Goal: Task Accomplishment & Management: Manage account settings

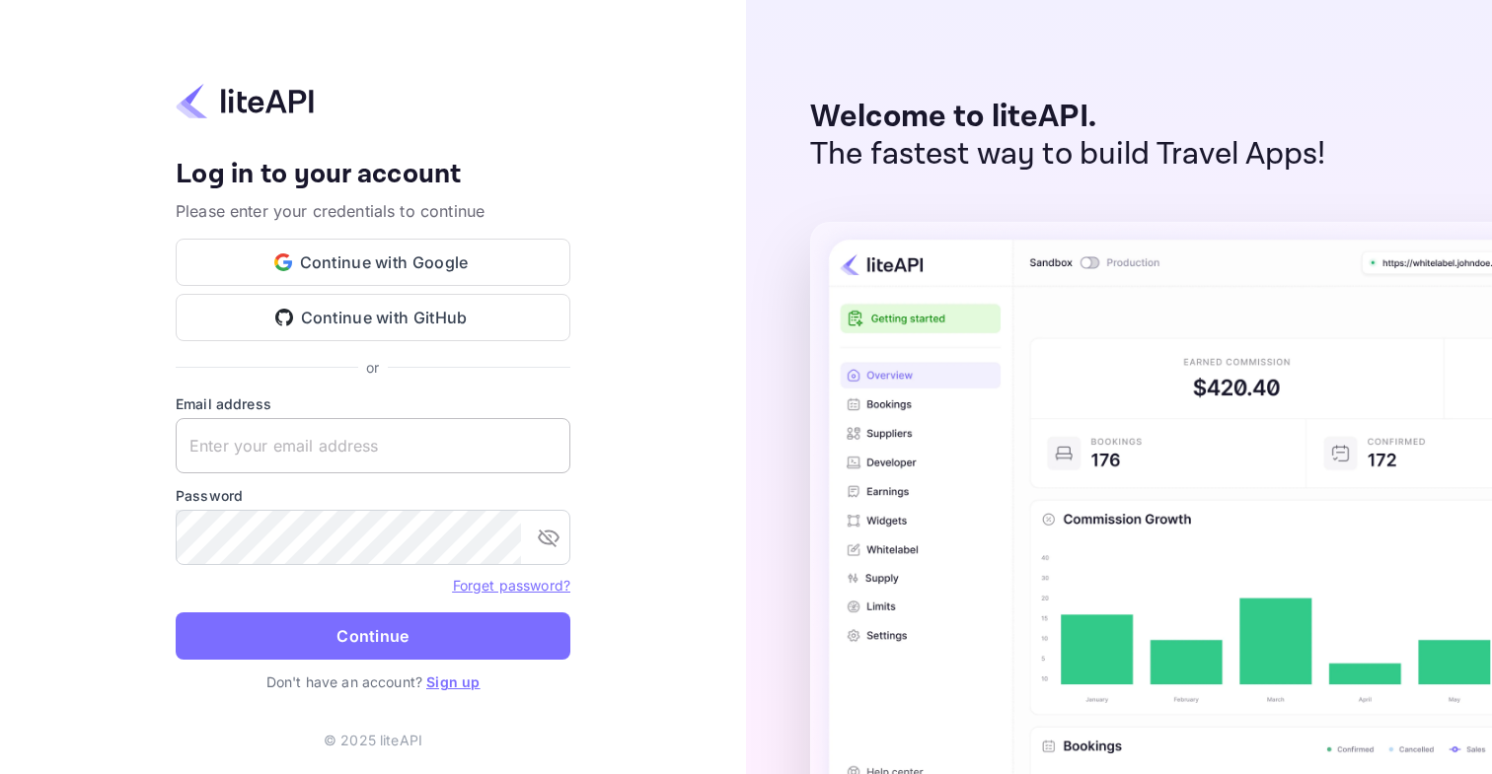
click at [341, 436] on input "text" at bounding box center [373, 445] width 395 height 55
click at [0, 773] on com-1password-button at bounding box center [0, 774] width 0 height 0
type input "[EMAIL_ADDRESS][DOMAIN_NAME]"
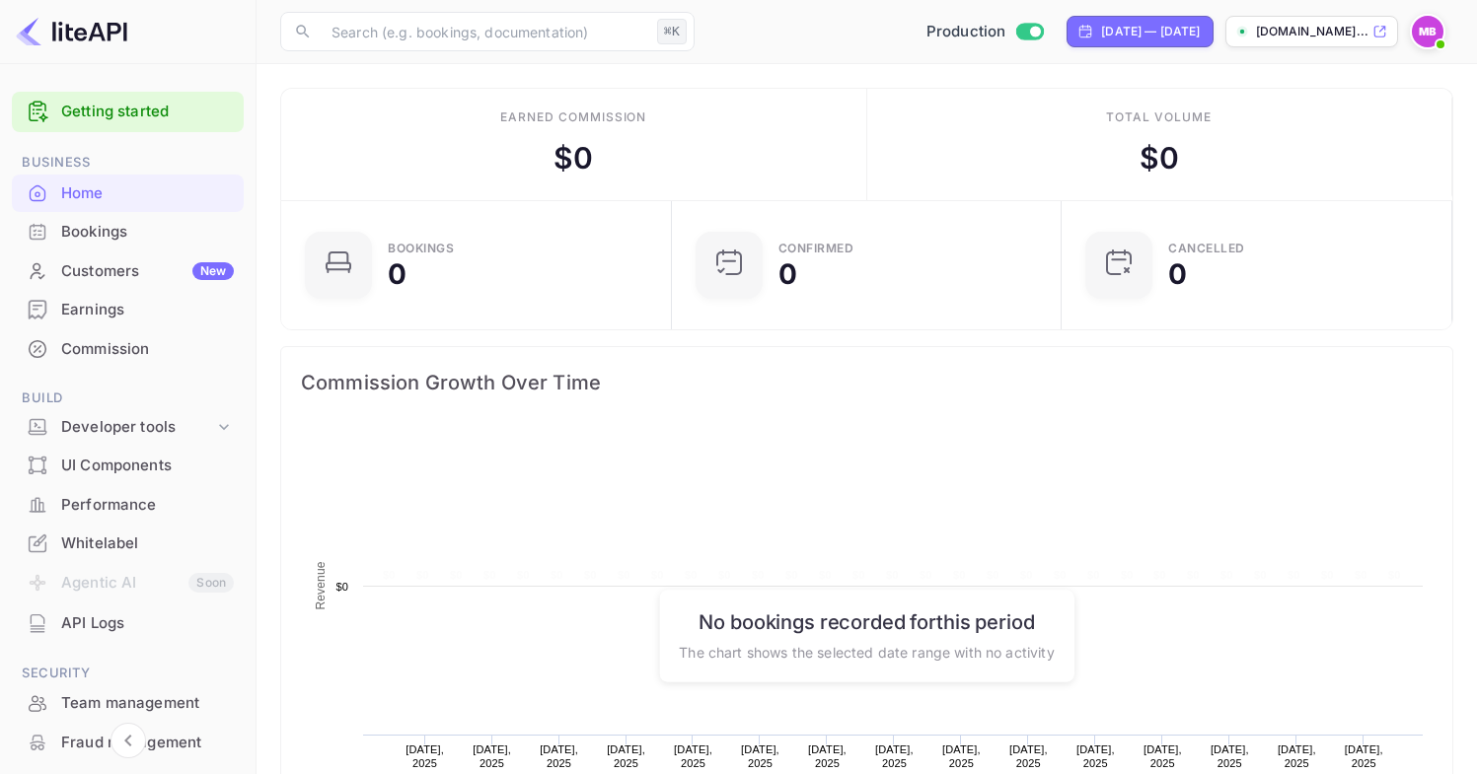
scroll to position [306, 364]
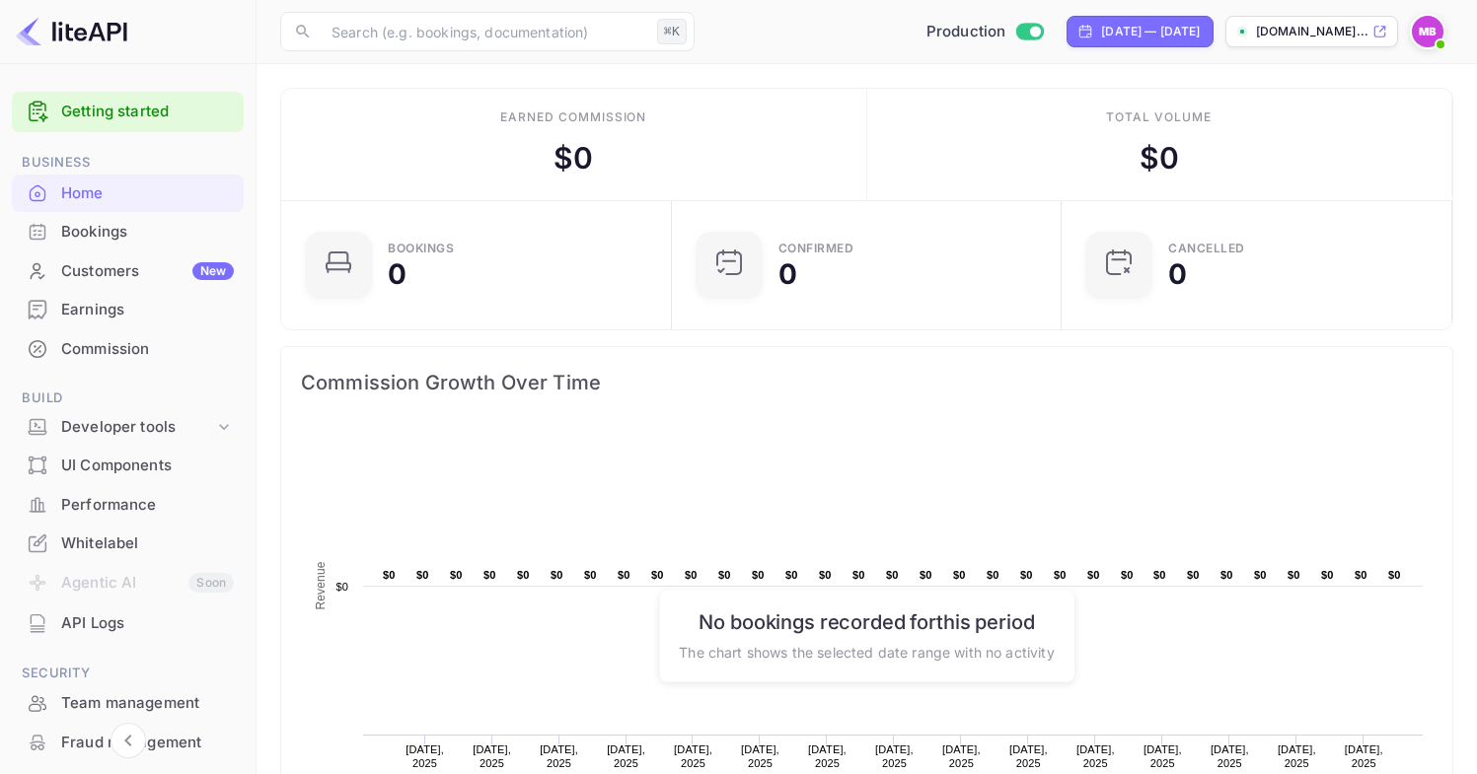
click at [115, 549] on div "Whitelabel" at bounding box center [147, 544] width 173 height 23
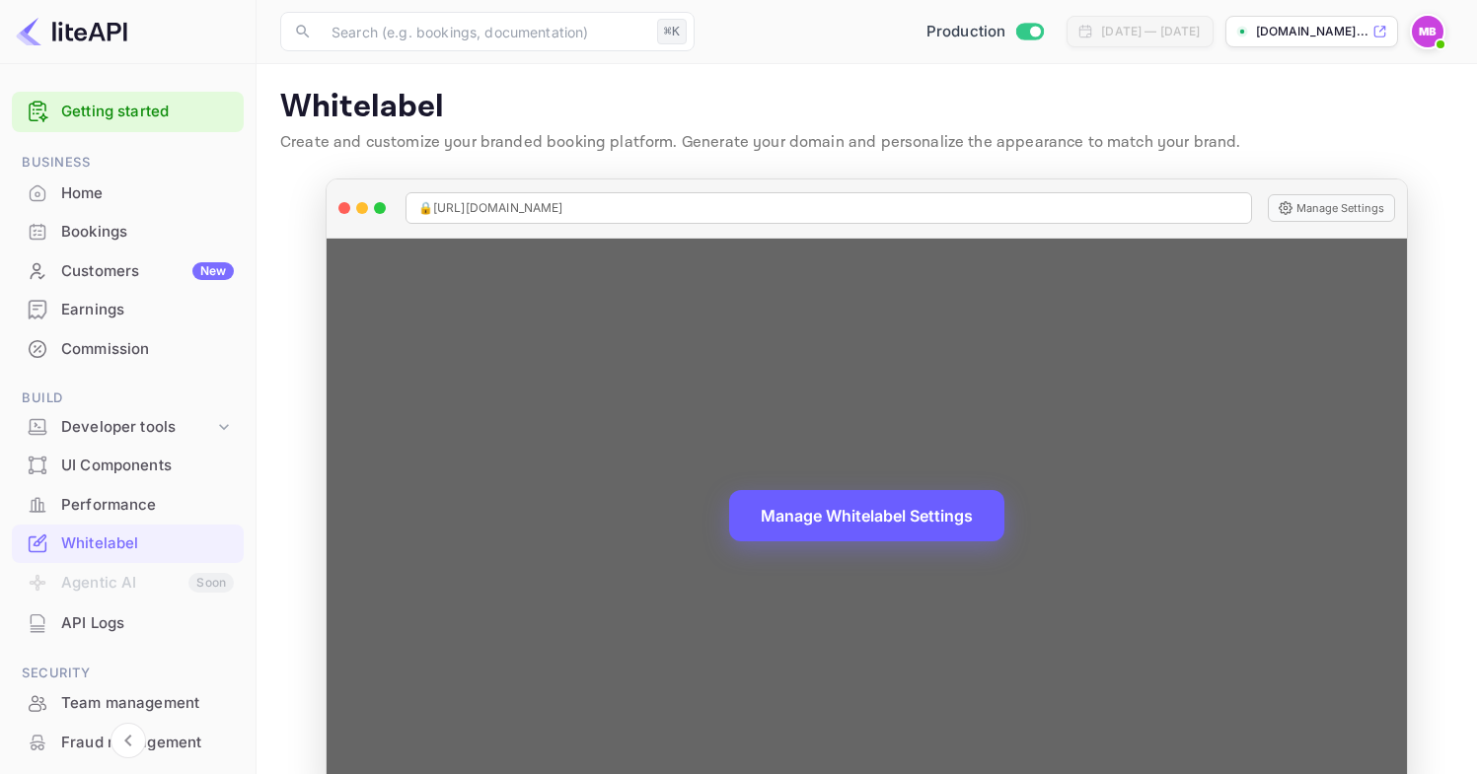
click at [853, 518] on button "Manage Whitelabel Settings" at bounding box center [866, 515] width 275 height 51
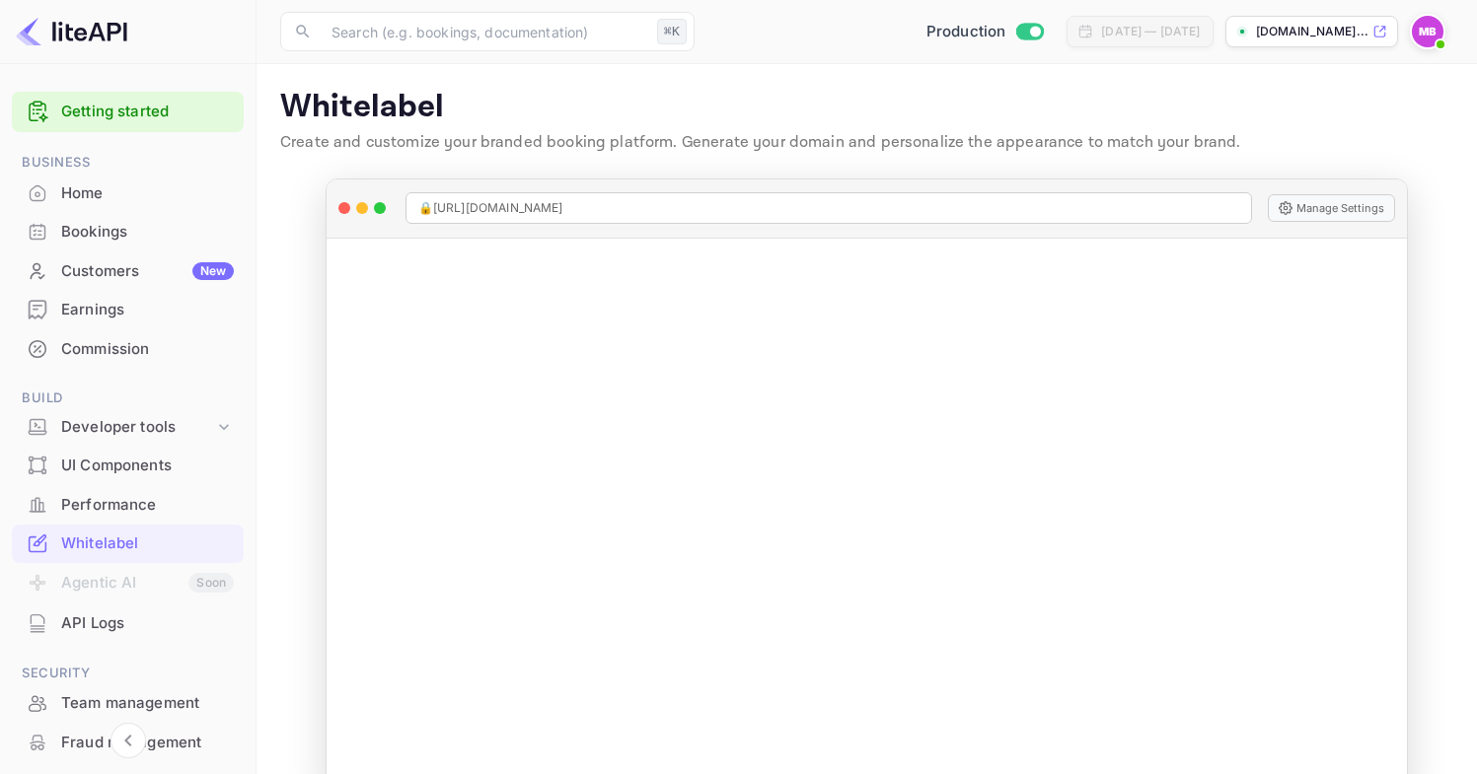
click at [1303, 30] on p "[DOMAIN_NAME]..." at bounding box center [1312, 32] width 112 height 18
click at [1016, 37] on input "Switch to Sandbox mode" at bounding box center [1035, 31] width 39 height 13
checkbox input "false"
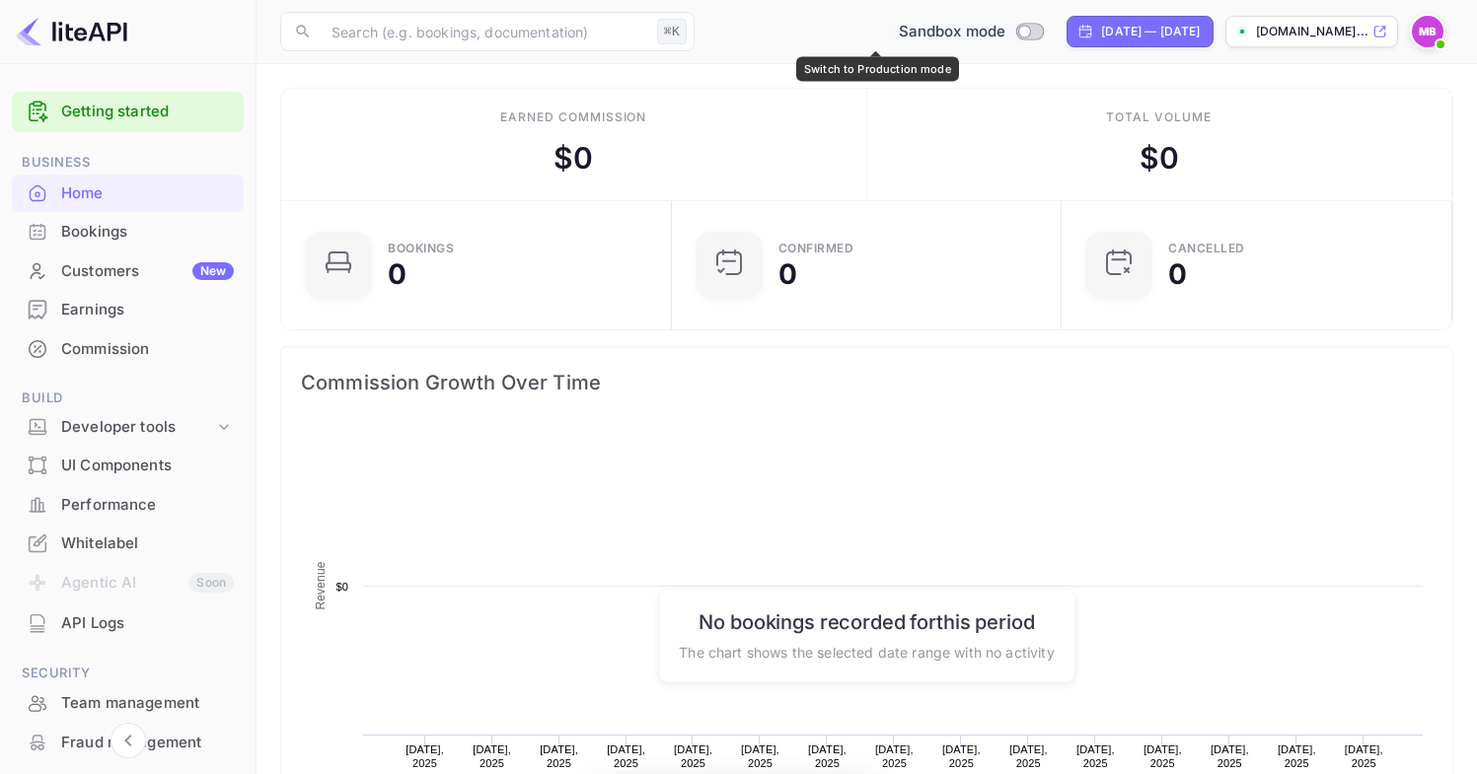
scroll to position [306, 364]
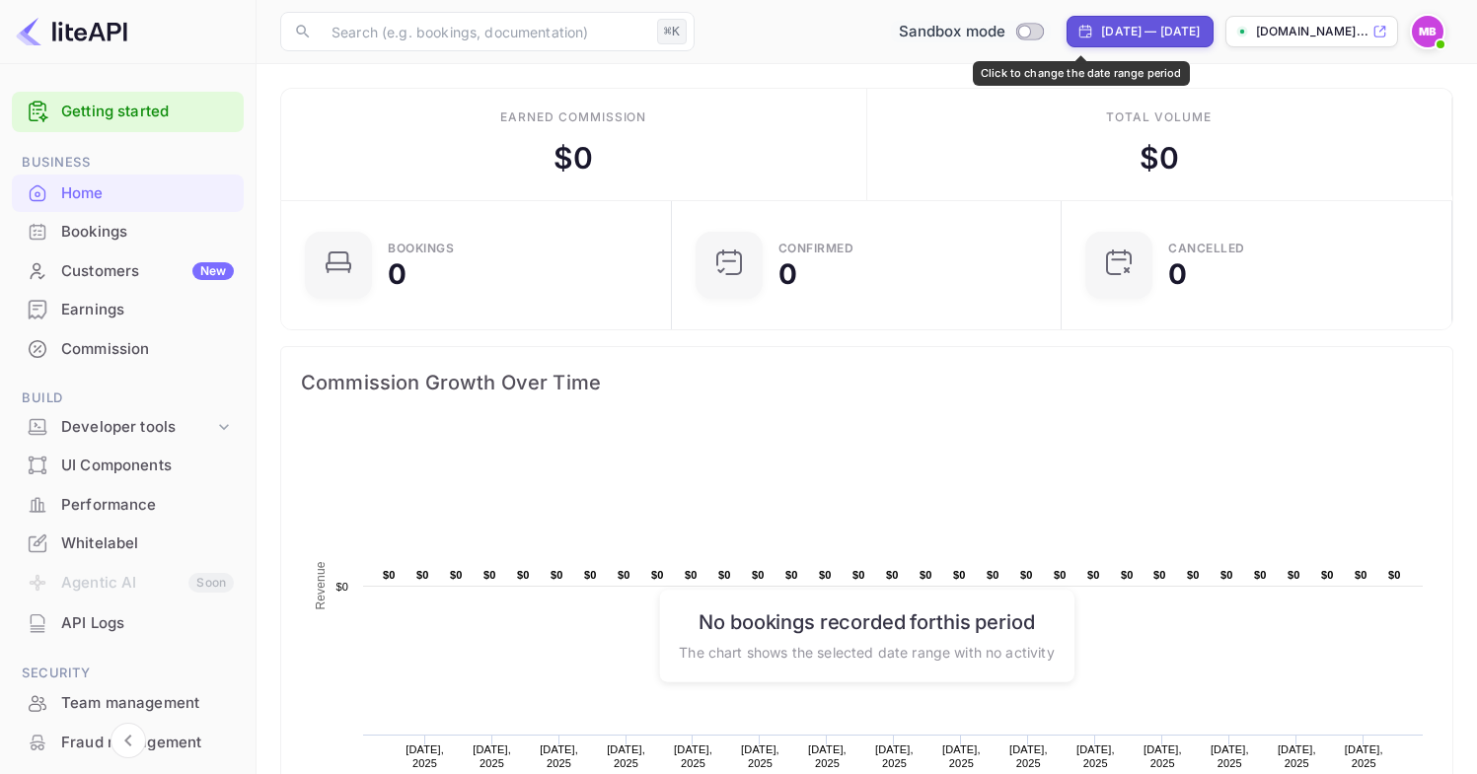
click at [1101, 30] on div "[DATE] — [DATE]" at bounding box center [1150, 32] width 99 height 18
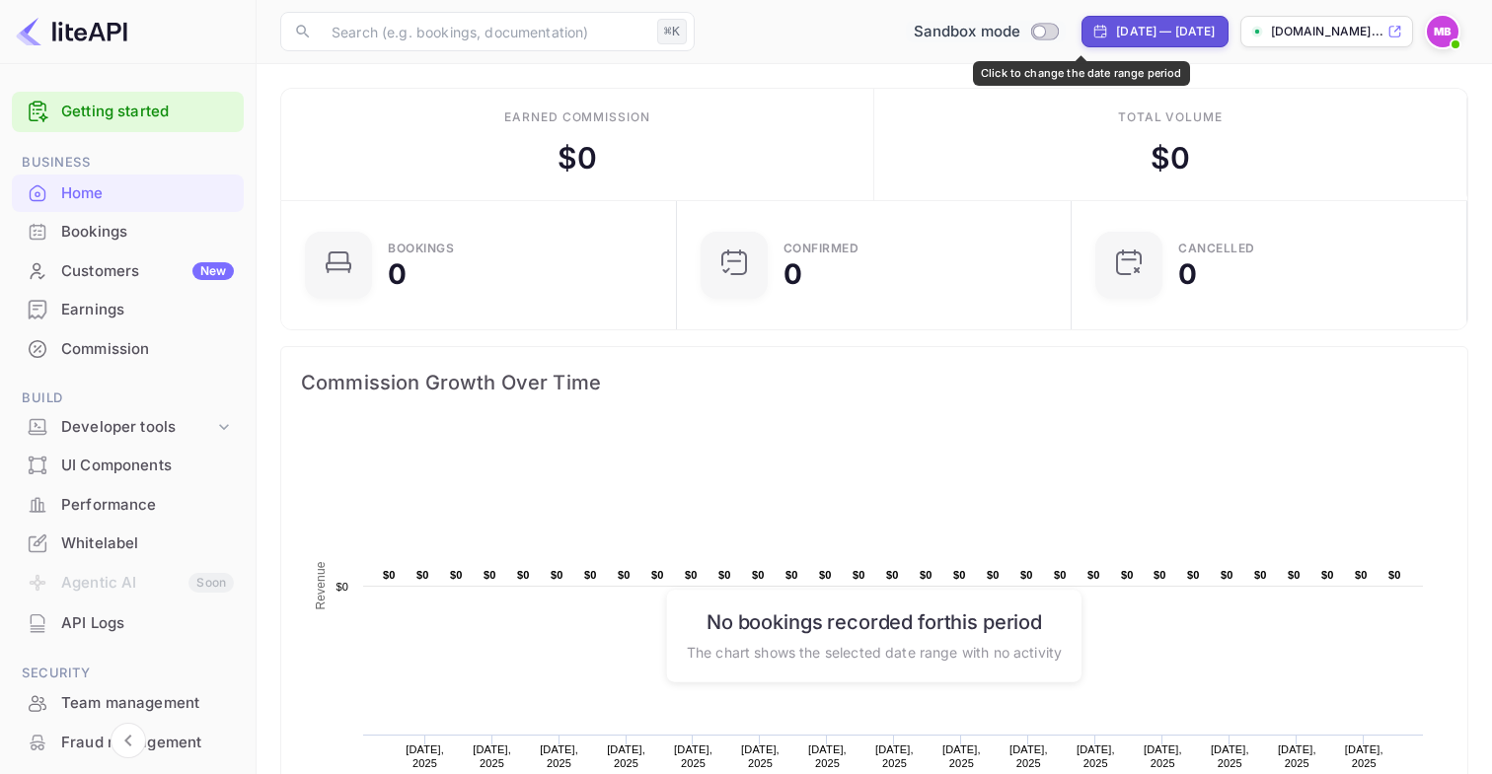
select select "6"
select select "2025"
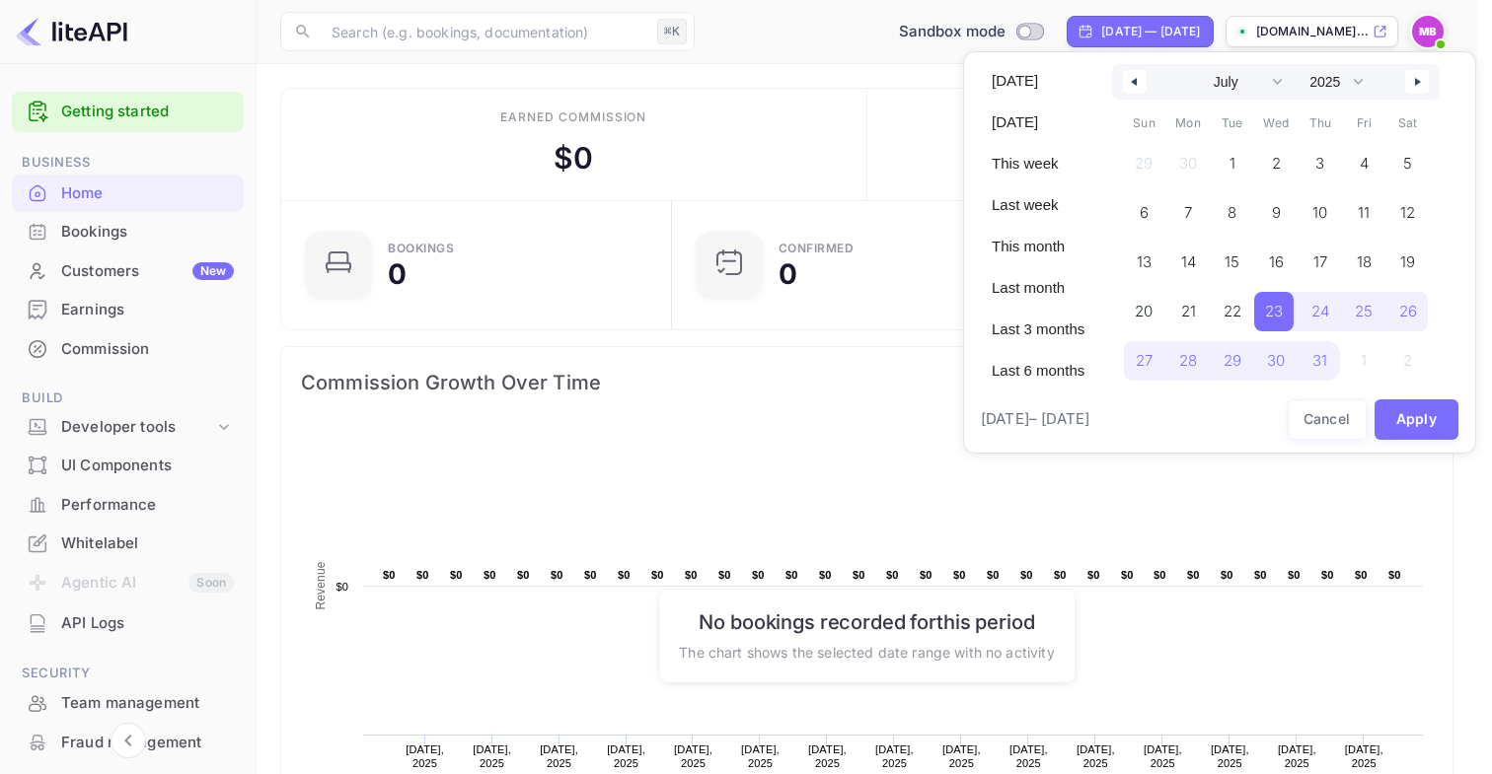
click at [1056, 32] on div at bounding box center [746, 387] width 1492 height 774
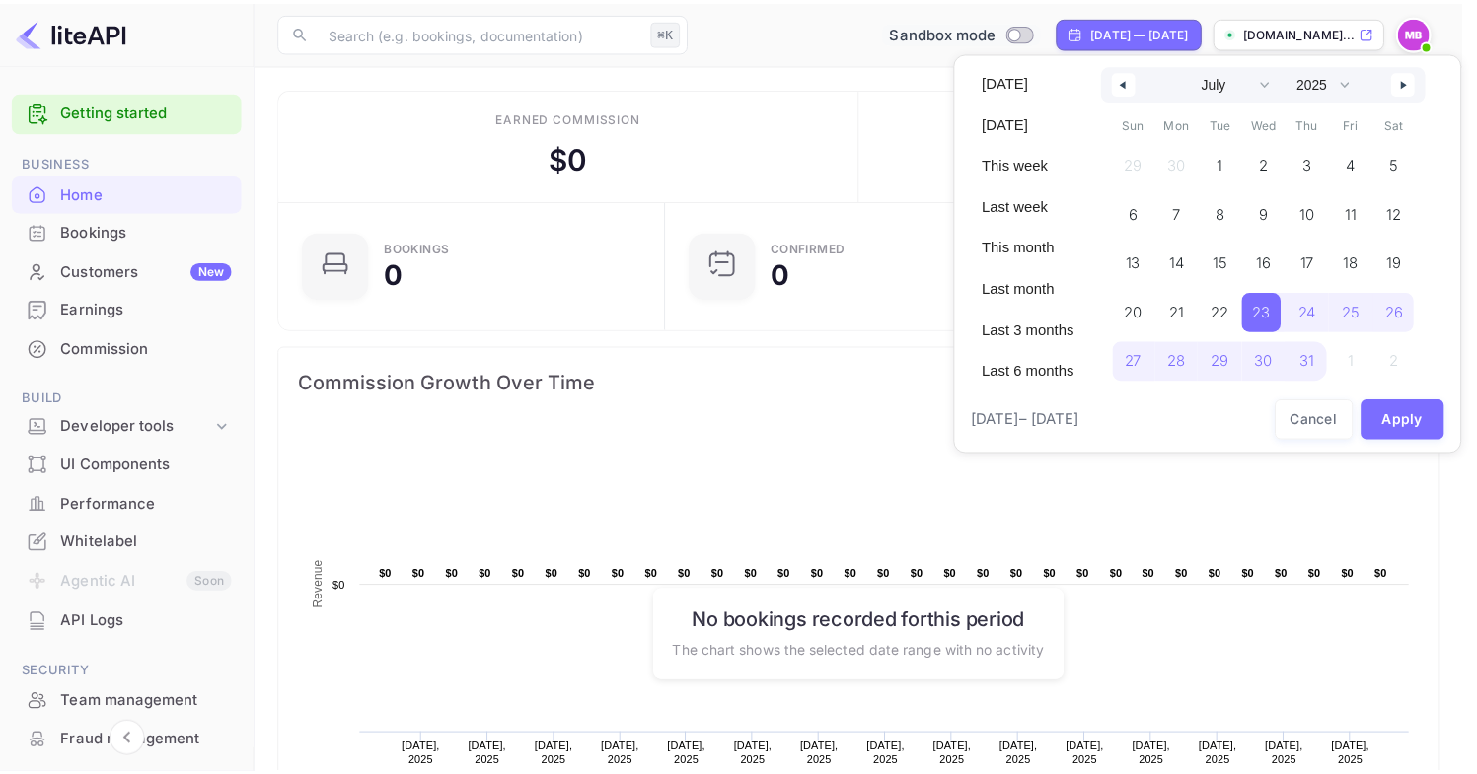
scroll to position [16, 16]
